Goal: Check status: Check status

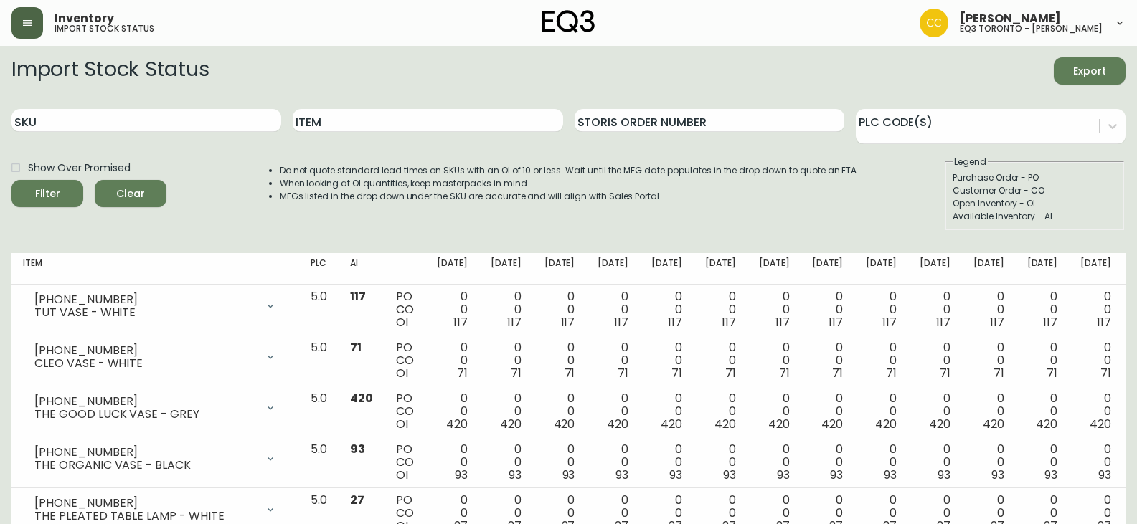
click at [39, 18] on button "button" at bounding box center [27, 23] width 32 height 32
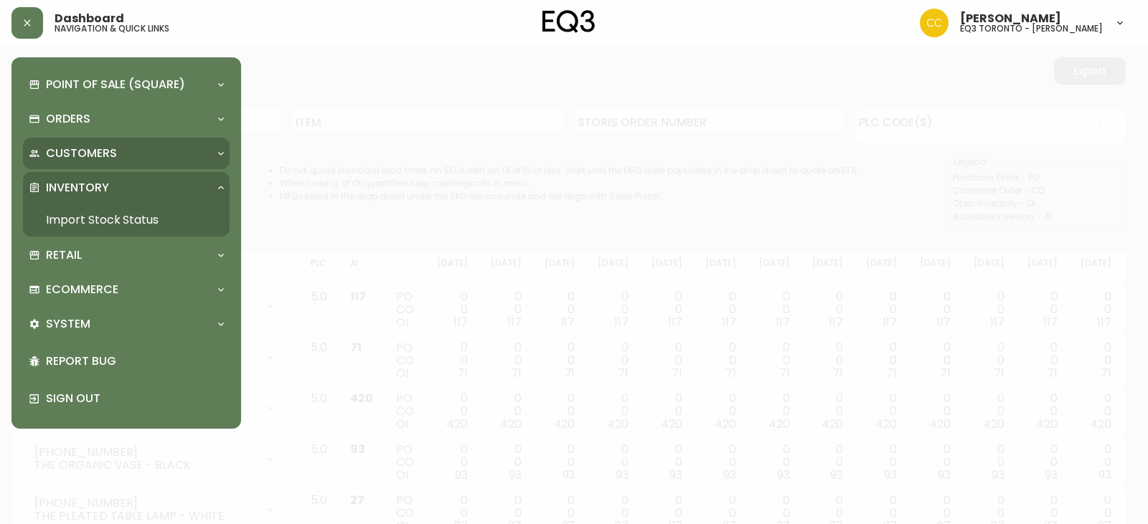
click at [108, 154] on p "Customers" at bounding box center [81, 154] width 71 height 16
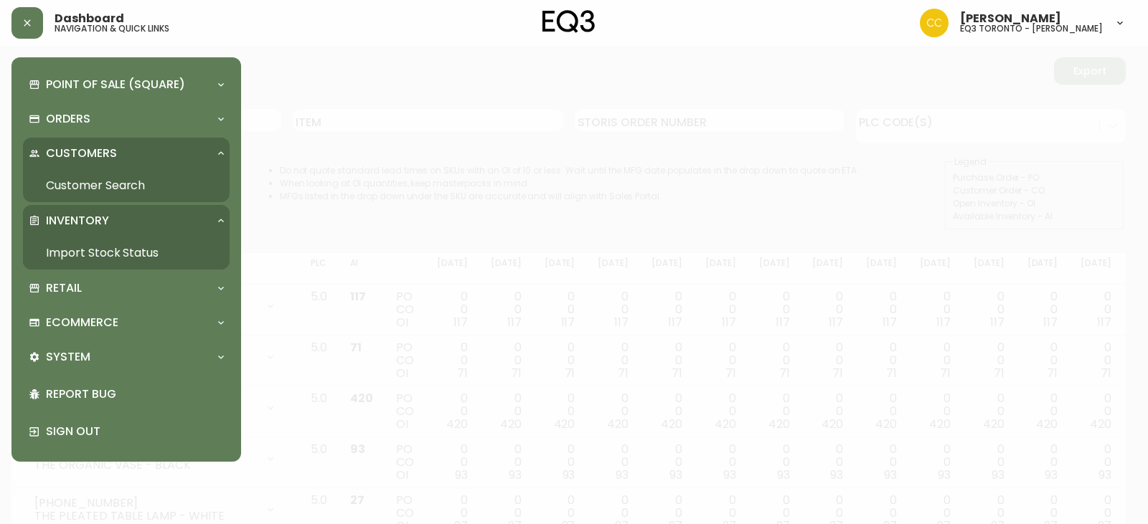
click at [198, 182] on link "Customer Search" at bounding box center [126, 185] width 207 height 33
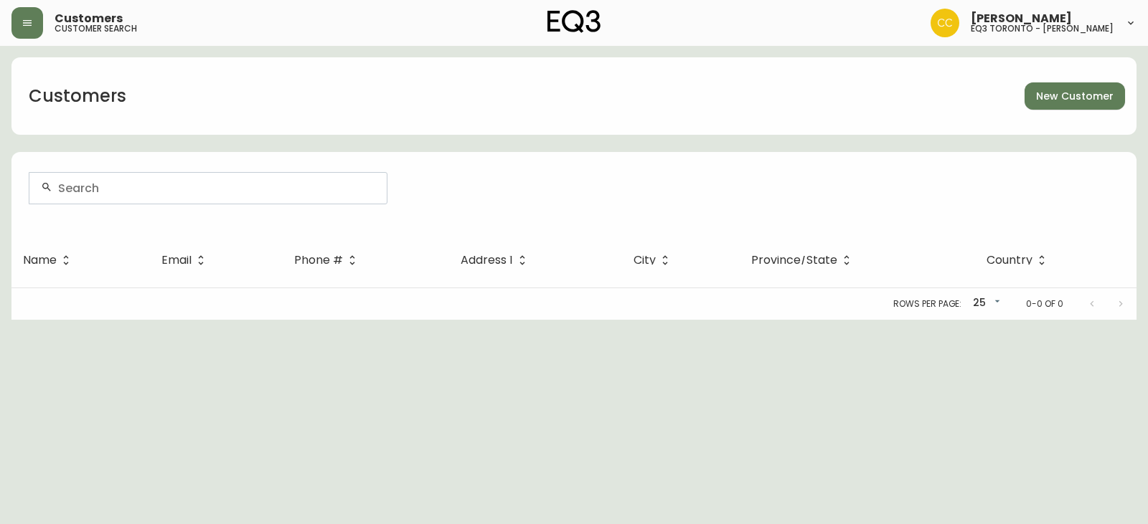
click at [159, 192] on input "text" at bounding box center [216, 189] width 317 height 14
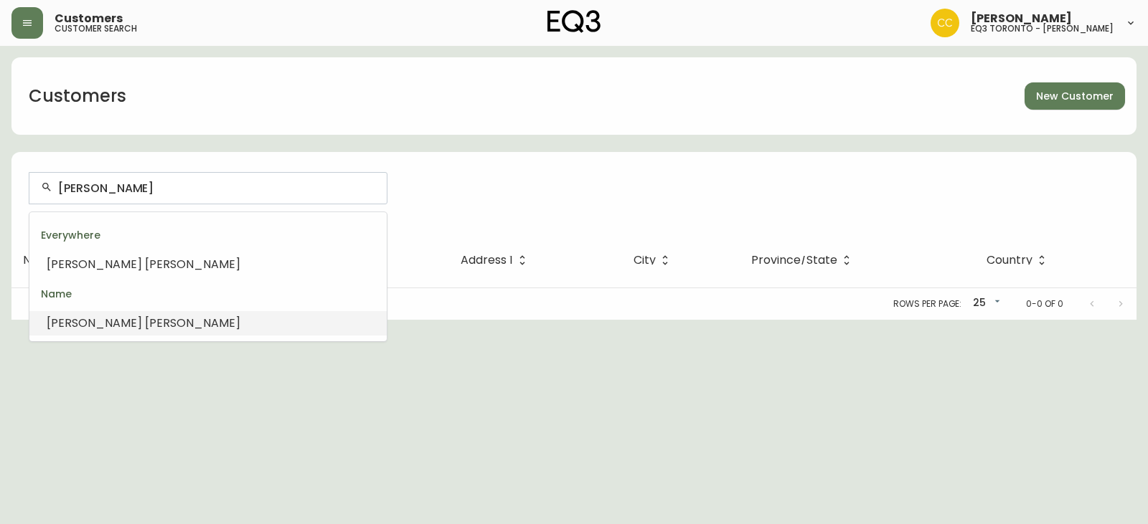
click at [145, 321] on span "[PERSON_NAME]" at bounding box center [192, 323] width 95 height 17
type input "[PERSON_NAME]"
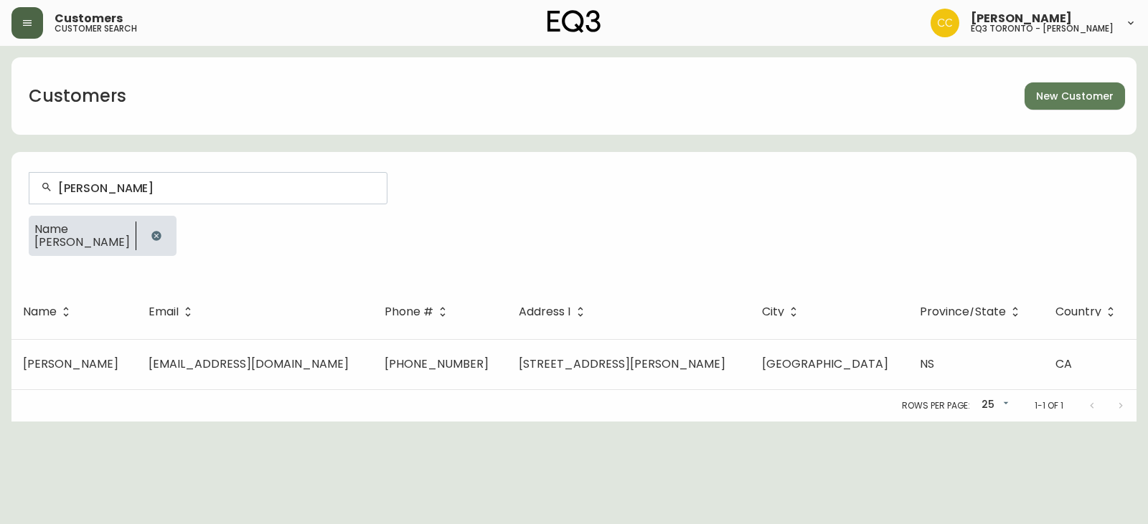
click at [29, 22] on icon "button" at bounding box center [27, 22] width 11 height 11
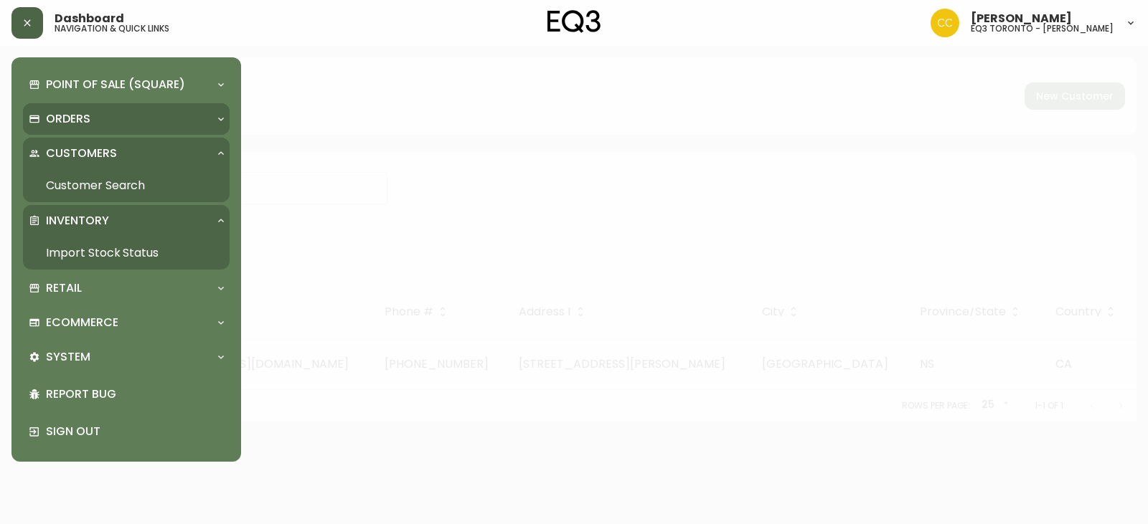
click at [74, 118] on p "Orders" at bounding box center [68, 119] width 44 height 16
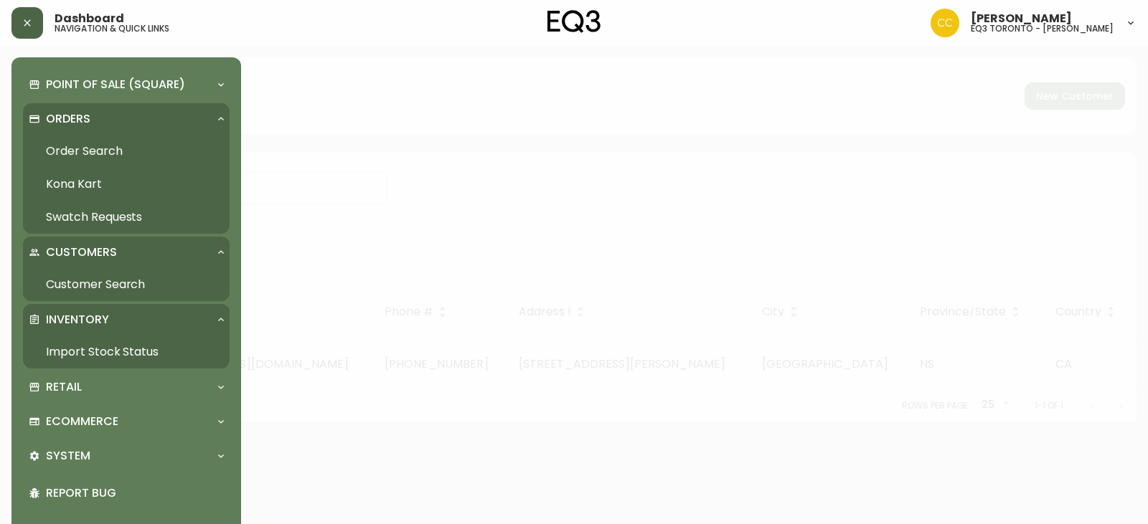
click at [118, 145] on link "Order Search" at bounding box center [126, 151] width 207 height 33
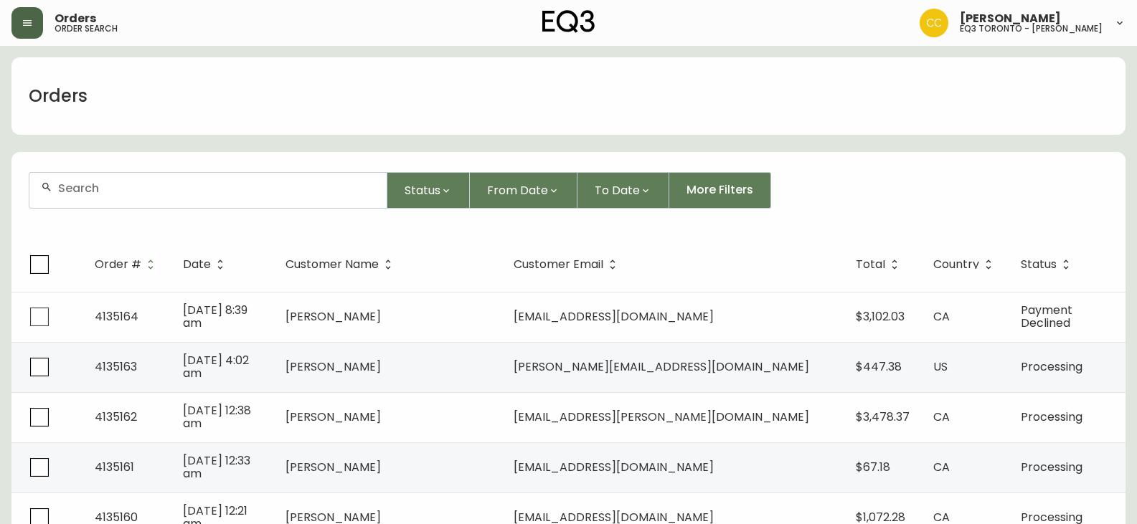
click at [206, 199] on div at bounding box center [207, 190] width 357 height 35
type input "[PERSON_NAME]"
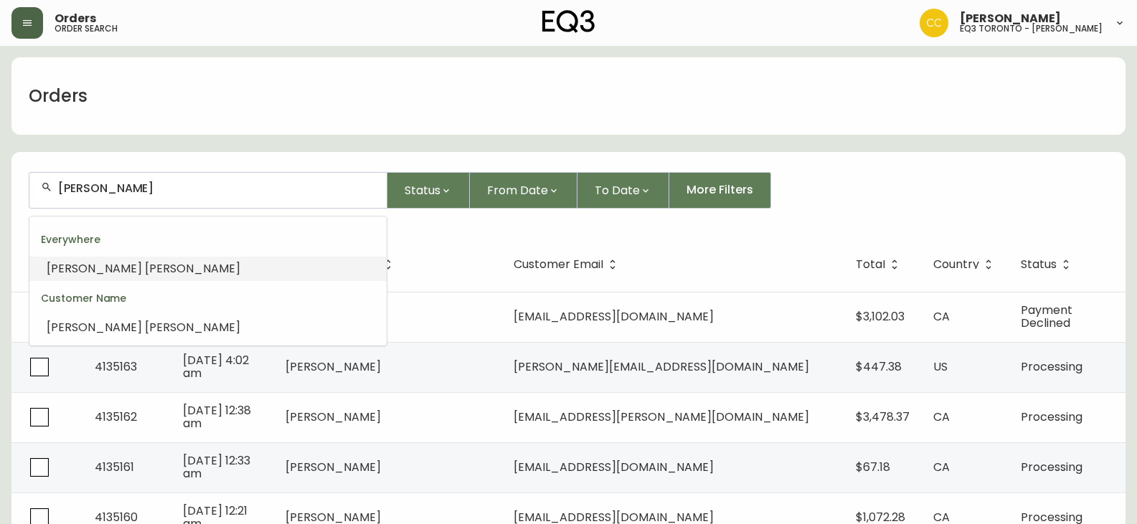
click at [145, 265] on span "[PERSON_NAME]" at bounding box center [192, 268] width 95 height 17
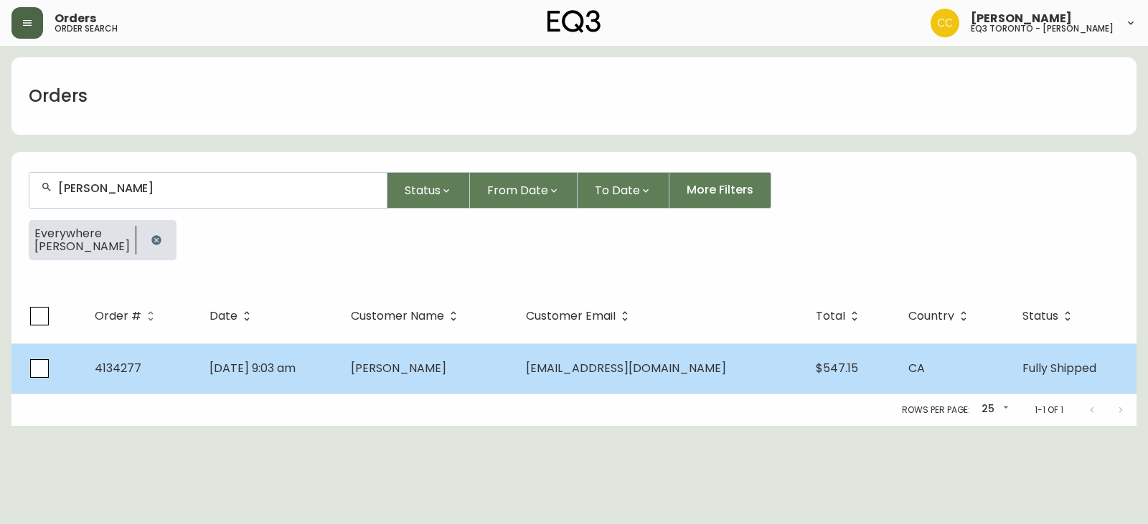
click at [123, 366] on span "4134277" at bounding box center [118, 368] width 47 height 17
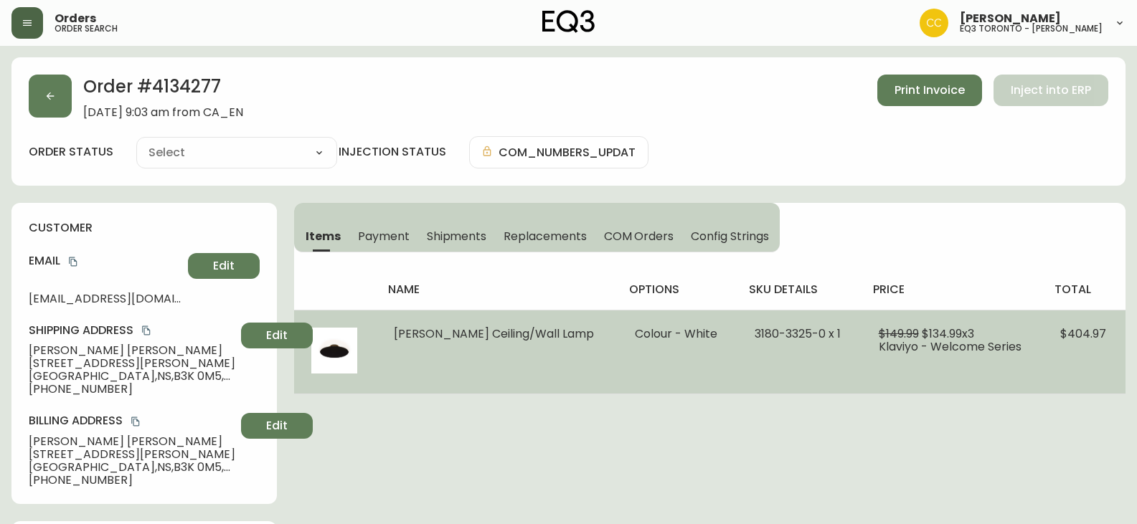
type input "Fully Shipped"
select select "FULLY_SHIPPED"
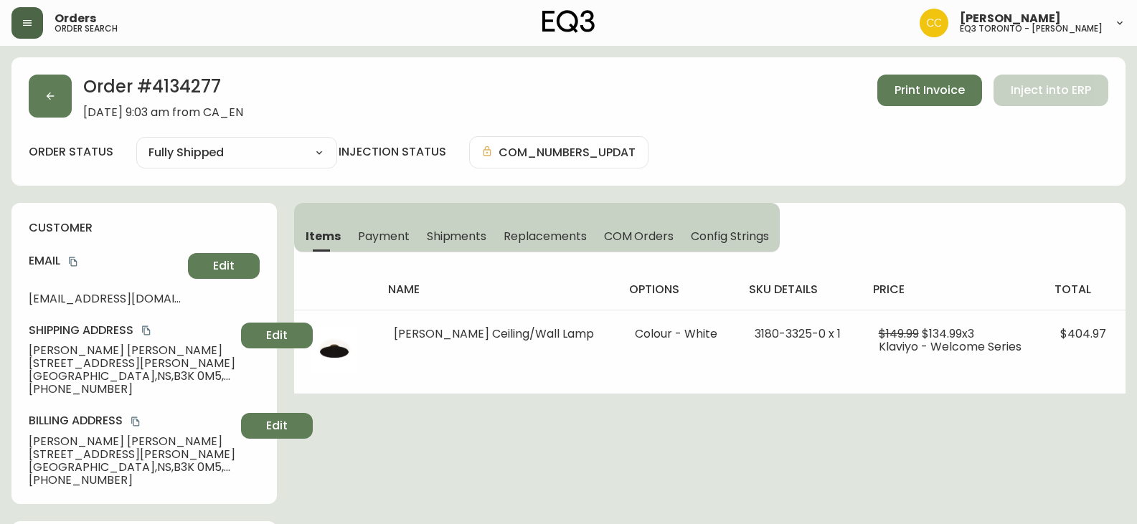
click at [37, 17] on button "button" at bounding box center [27, 23] width 32 height 32
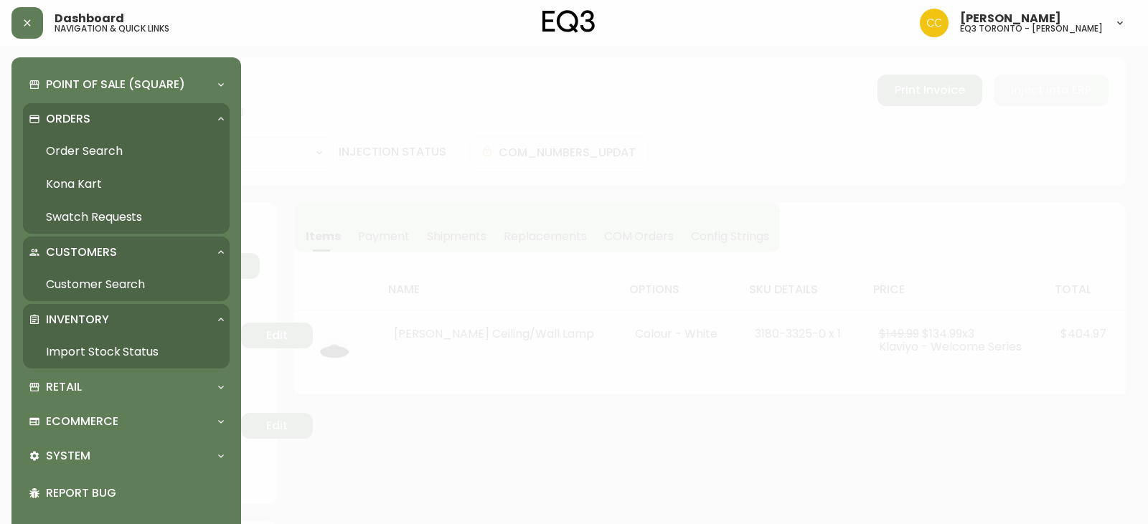
click at [103, 141] on link "Order Search" at bounding box center [126, 151] width 207 height 33
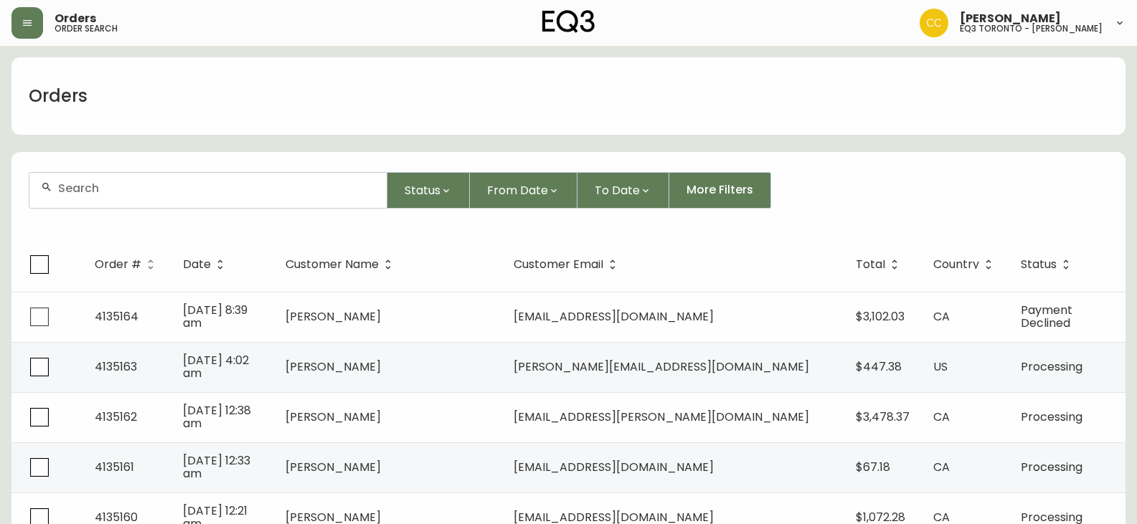
drag, startPoint x: 303, startPoint y: 192, endPoint x: 331, endPoint y: 134, distance: 64.5
click at [308, 189] on input "text" at bounding box center [216, 189] width 317 height 14
drag, startPoint x: 0, startPoint y: 196, endPoint x: 3, endPoint y: 169, distance: 27.4
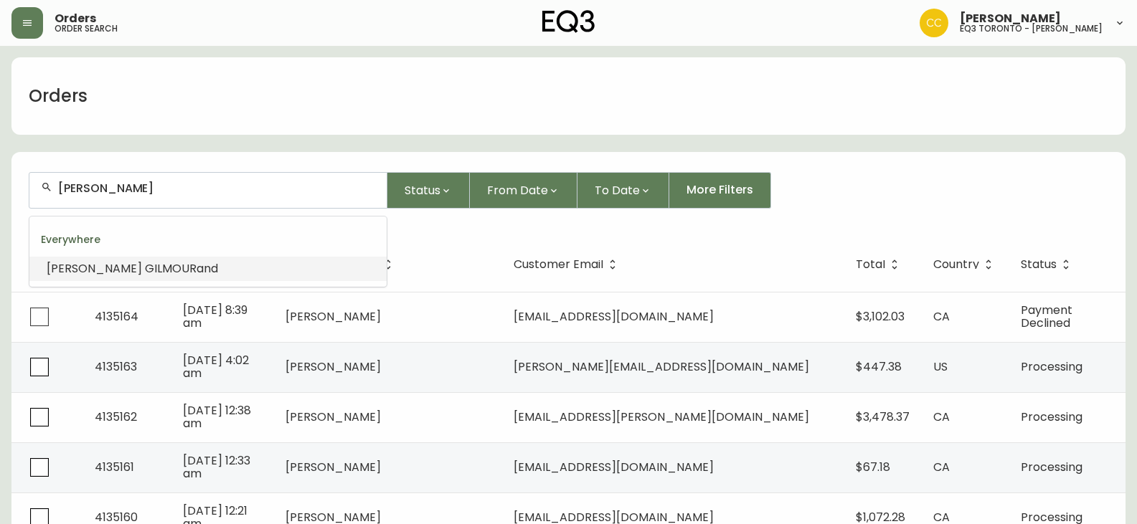
type input "[PERSON_NAME]"
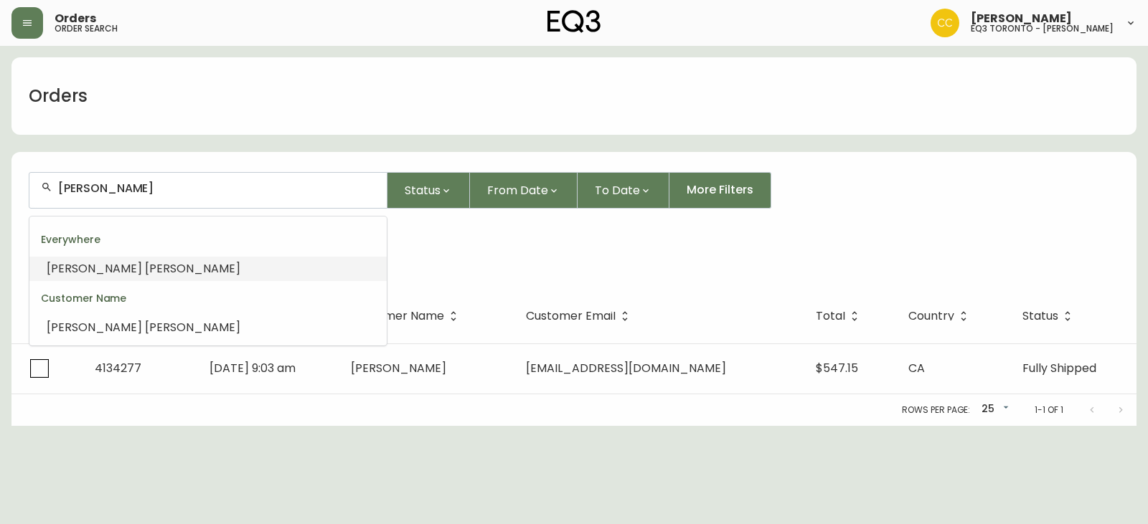
drag, startPoint x: 163, startPoint y: 184, endPoint x: 3, endPoint y: 162, distance: 161.4
click at [0, 168] on main "Orders [PERSON_NAME] Status From Date To Date More Filters Everywhere [PERSON_N…" at bounding box center [574, 236] width 1148 height 380
